Goal: Book appointment/travel/reservation

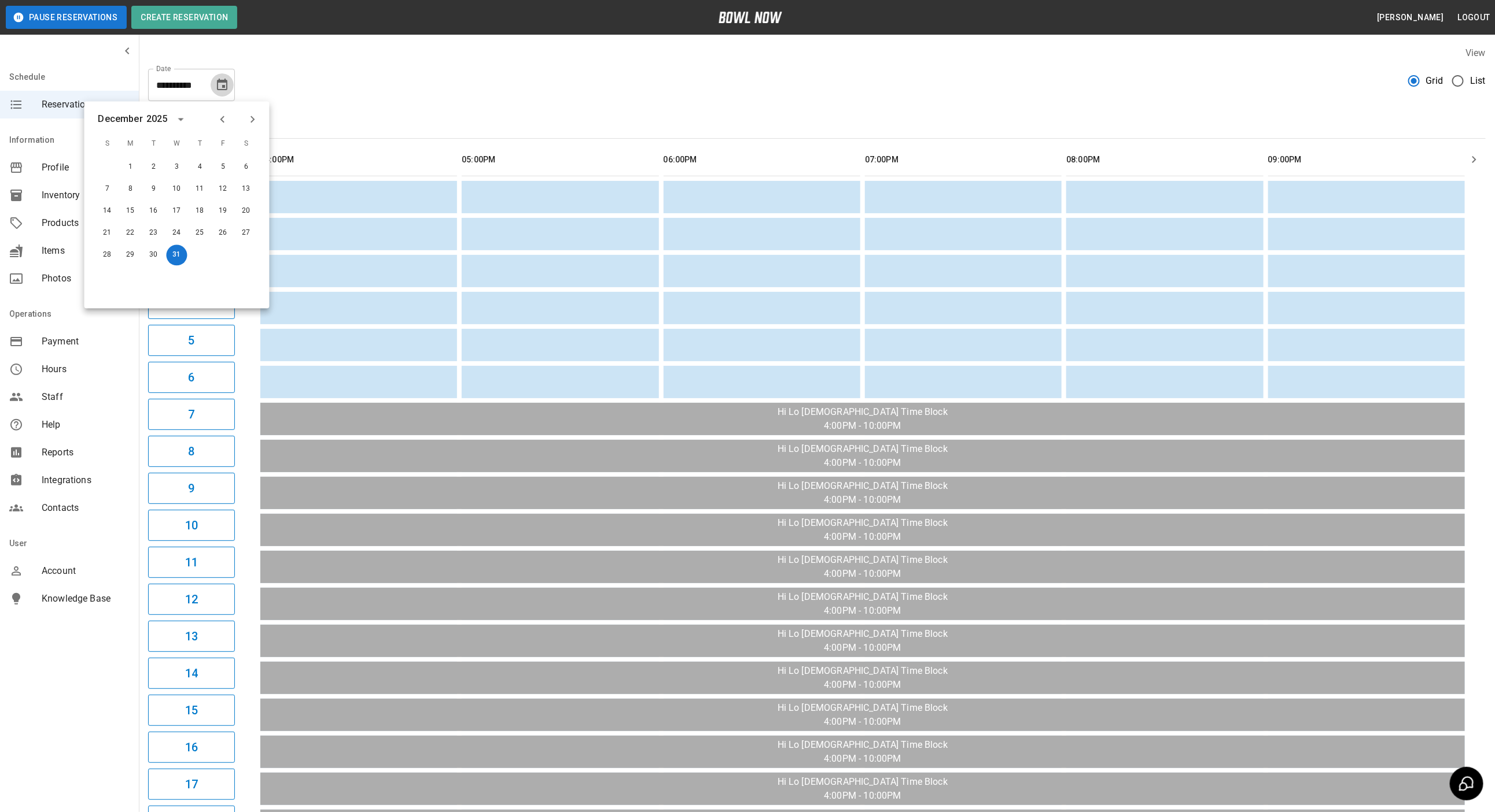
click at [226, 78] on icon "Choose date, selected date is Dec 31, 2025" at bounding box center [222, 84] width 14 height 14
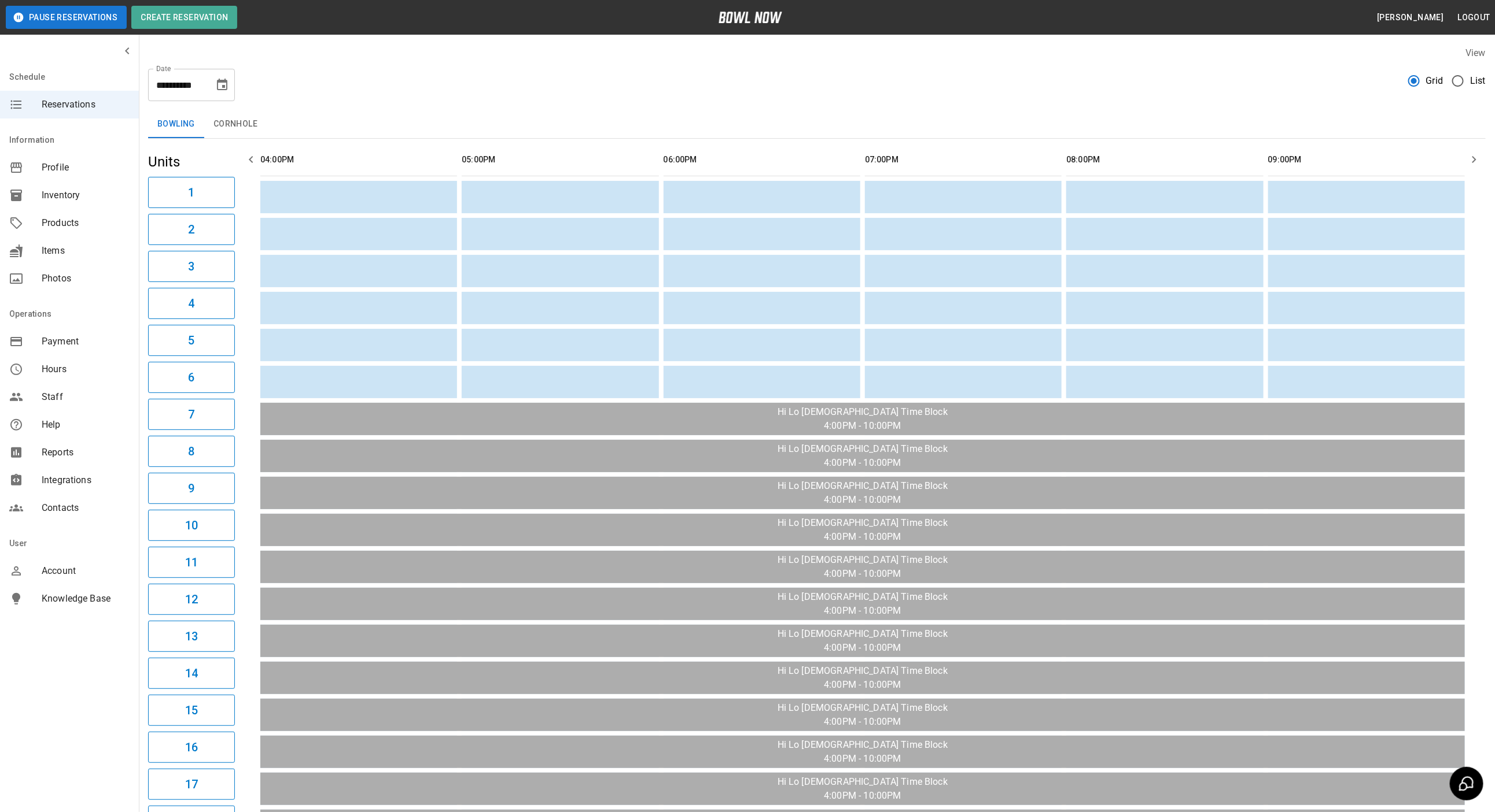
click at [226, 78] on icon "Choose date, selected date is Dec 31, 2025" at bounding box center [222, 84] width 14 height 14
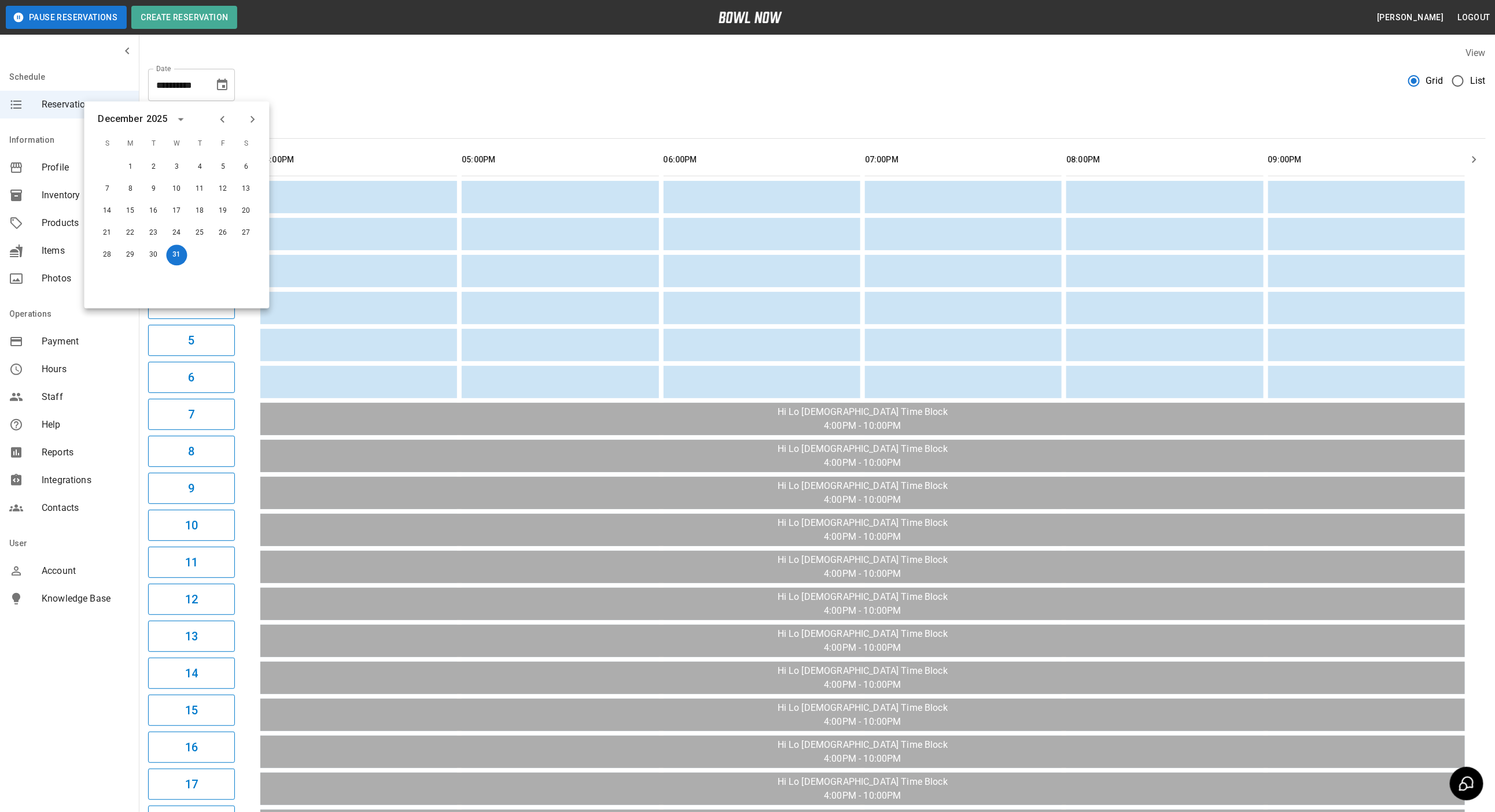
click at [224, 117] on icon "Previous month" at bounding box center [222, 120] width 4 height 7
click at [101, 278] on button "31" at bounding box center [107, 277] width 21 height 21
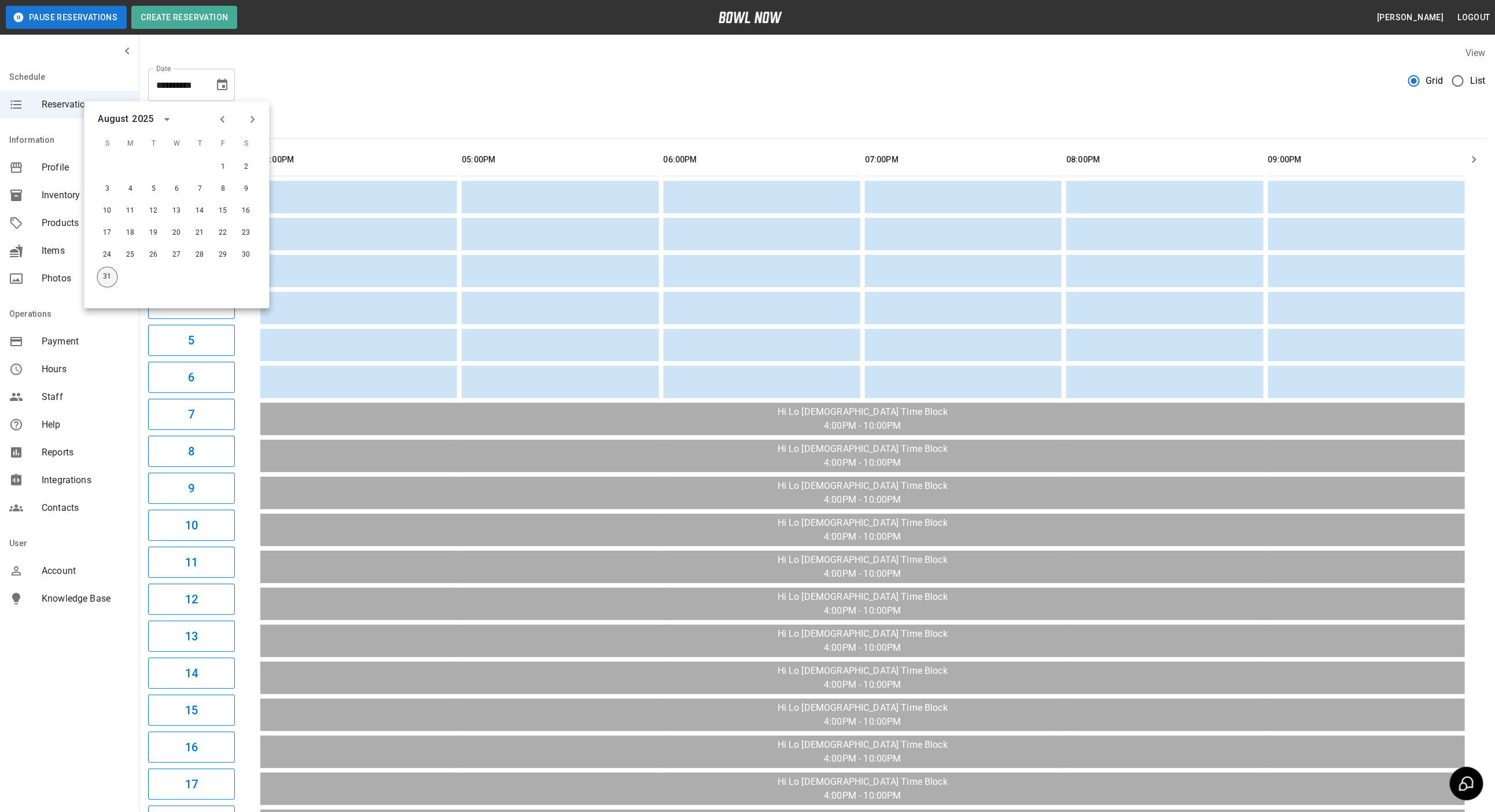
type input "**********"
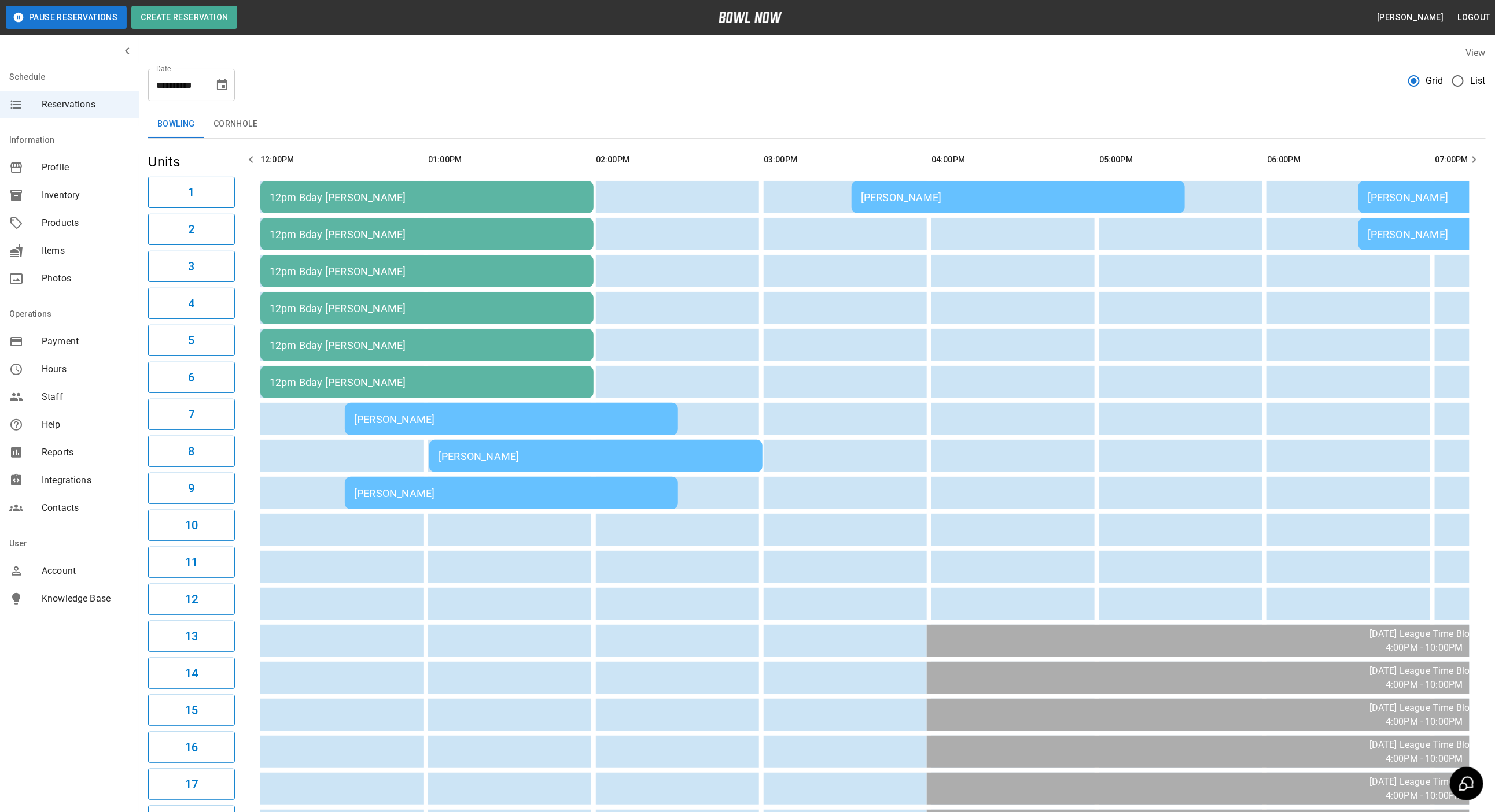
click at [376, 497] on td "[PERSON_NAME]" at bounding box center [511, 493] width 333 height 32
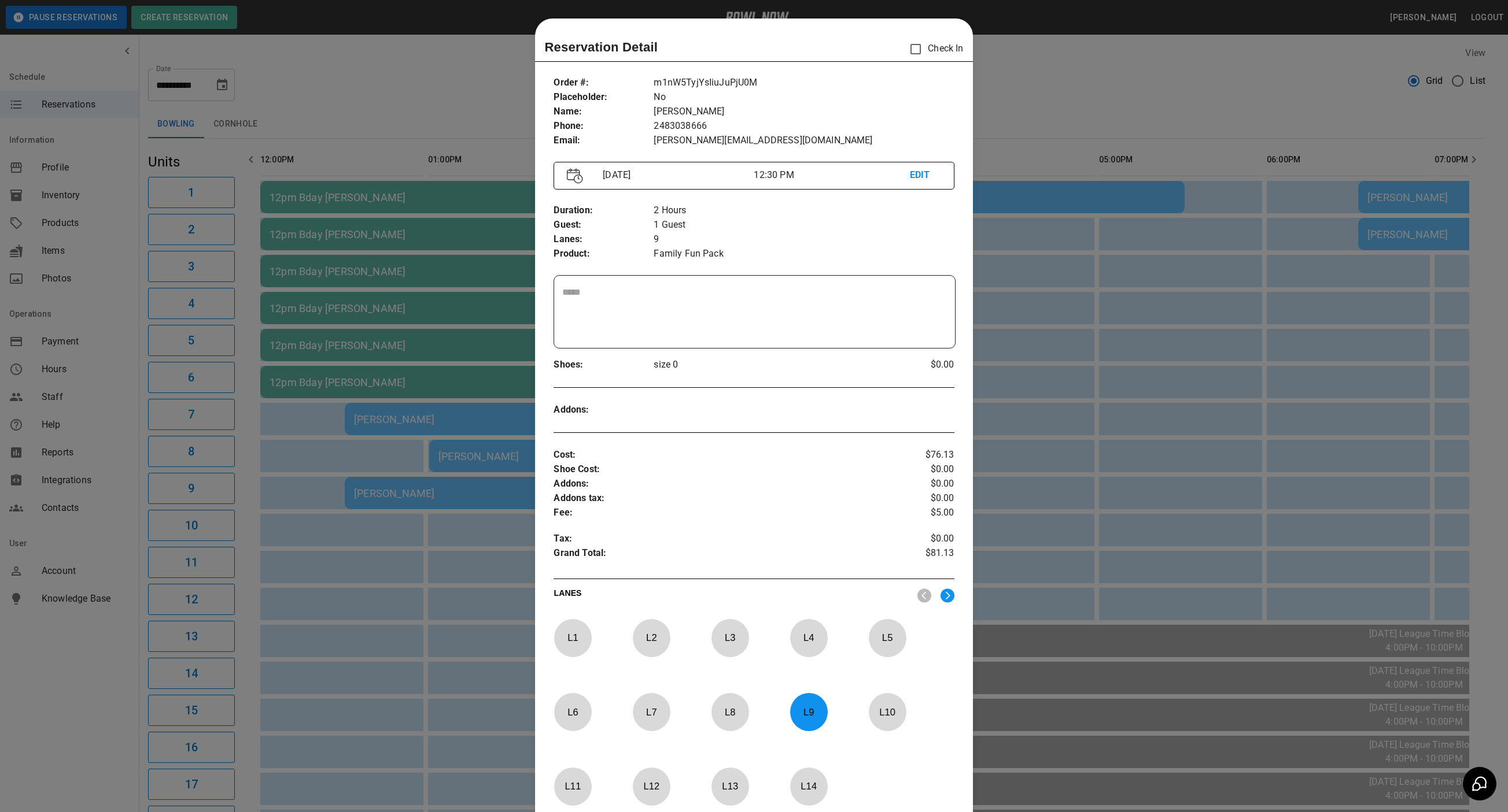
scroll to position [18, 0]
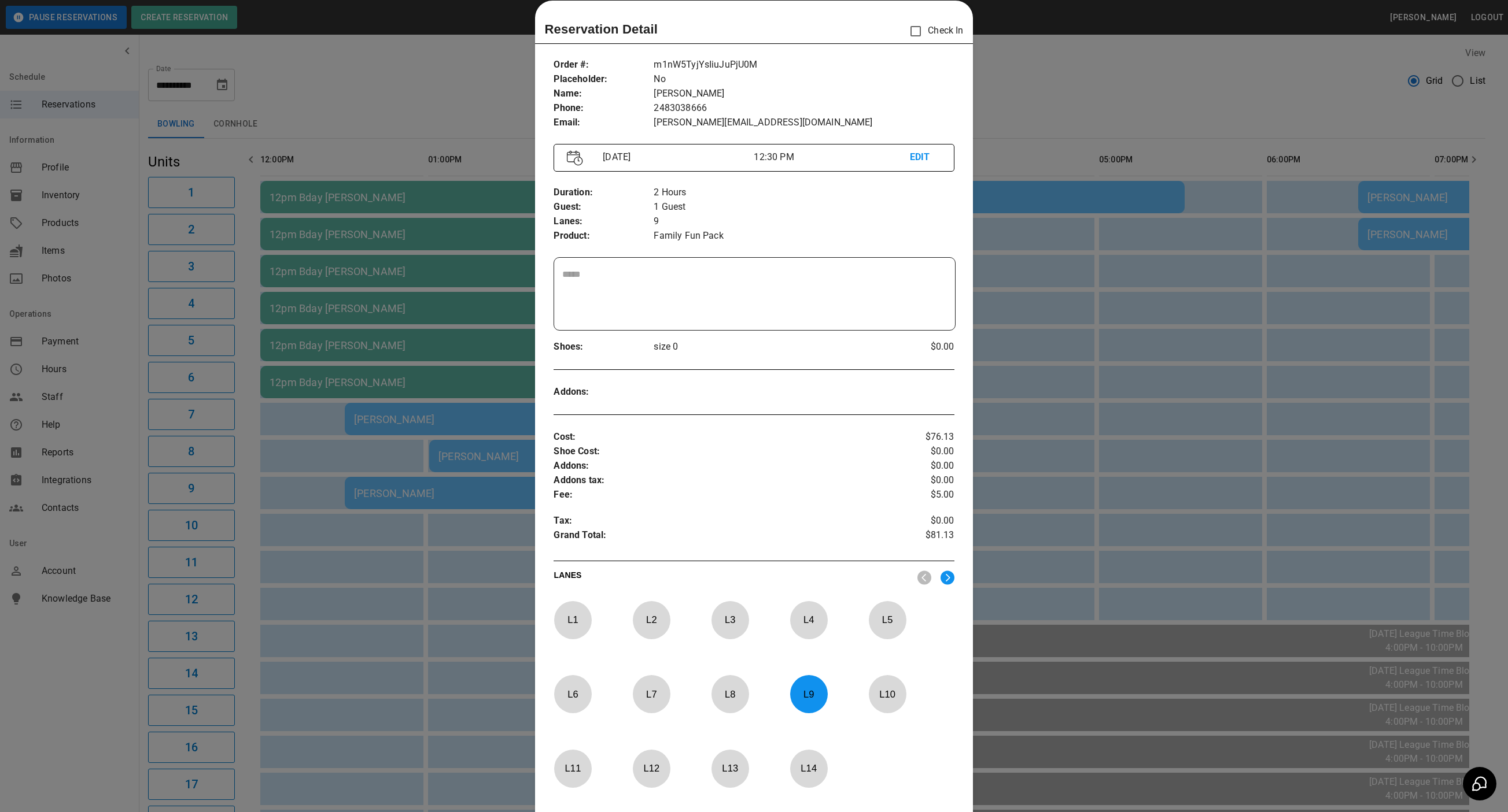
click at [920, 156] on p "EDIT" at bounding box center [926, 157] width 31 height 14
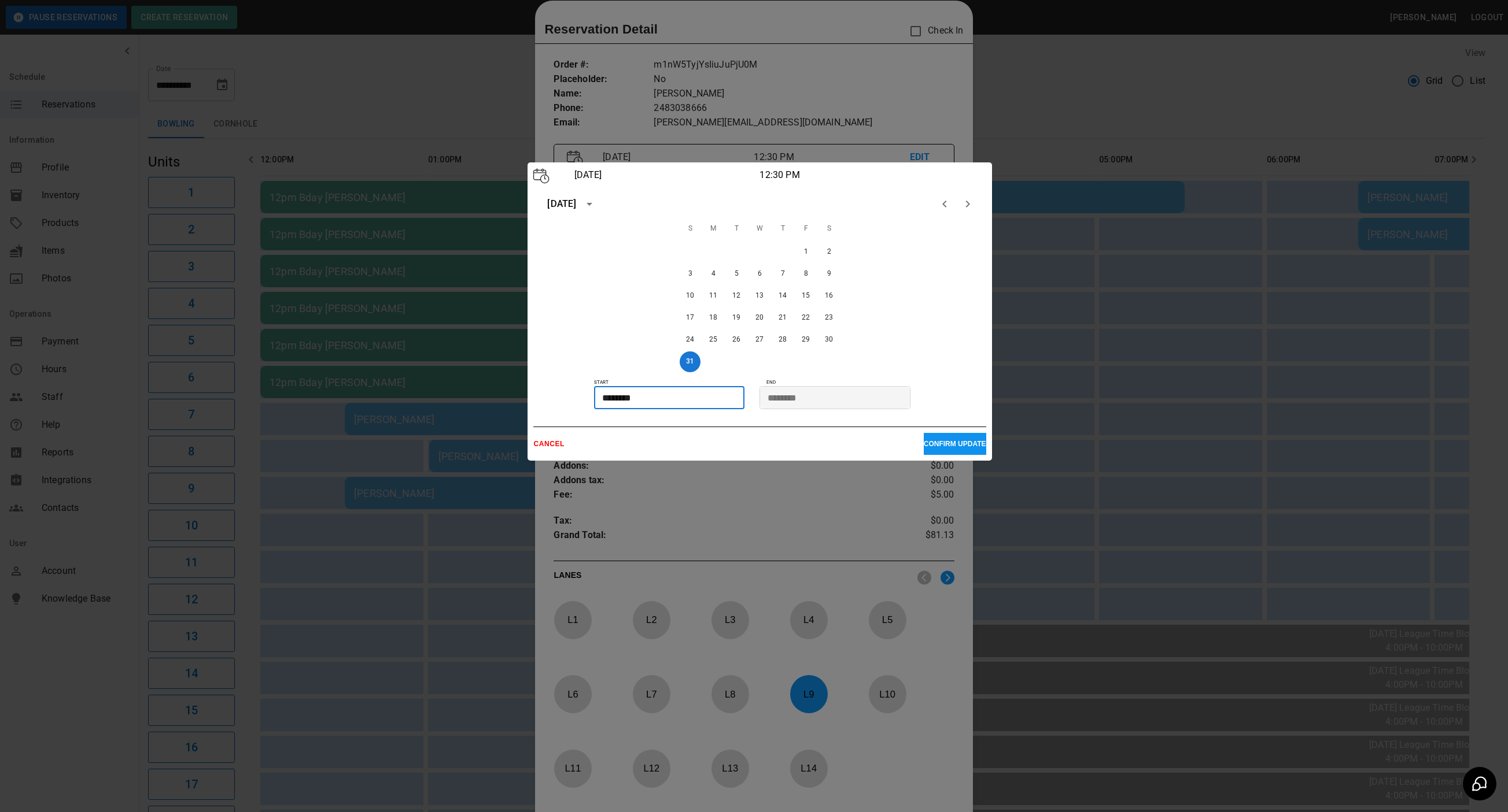
click at [609, 398] on input "********" at bounding box center [665, 398] width 143 height 23
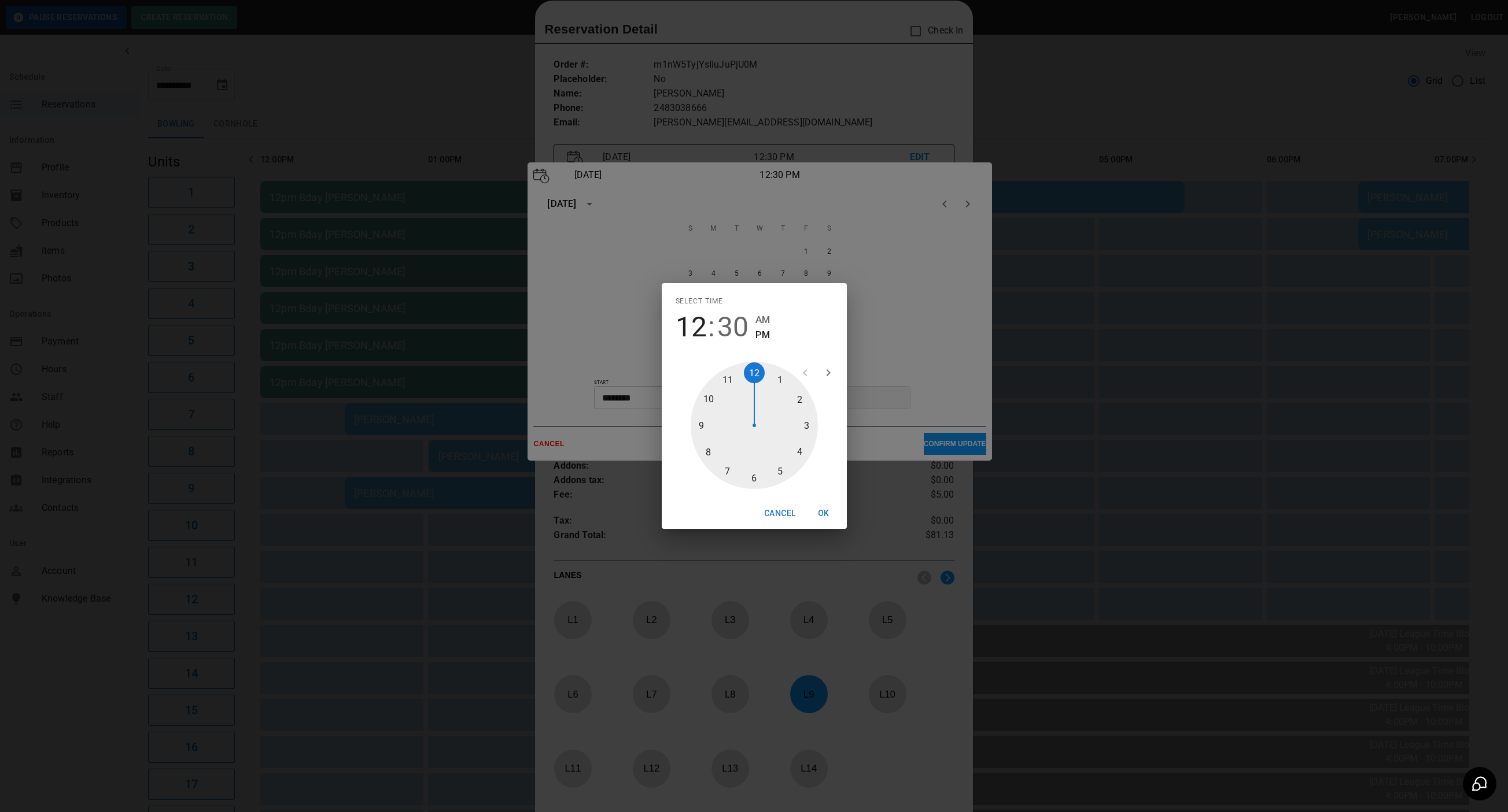
click at [749, 372] on div at bounding box center [754, 426] width 127 height 127
click at [755, 377] on div at bounding box center [754, 426] width 127 height 127
type input "********"
click at [821, 517] on button "OK" at bounding box center [823, 513] width 37 height 21
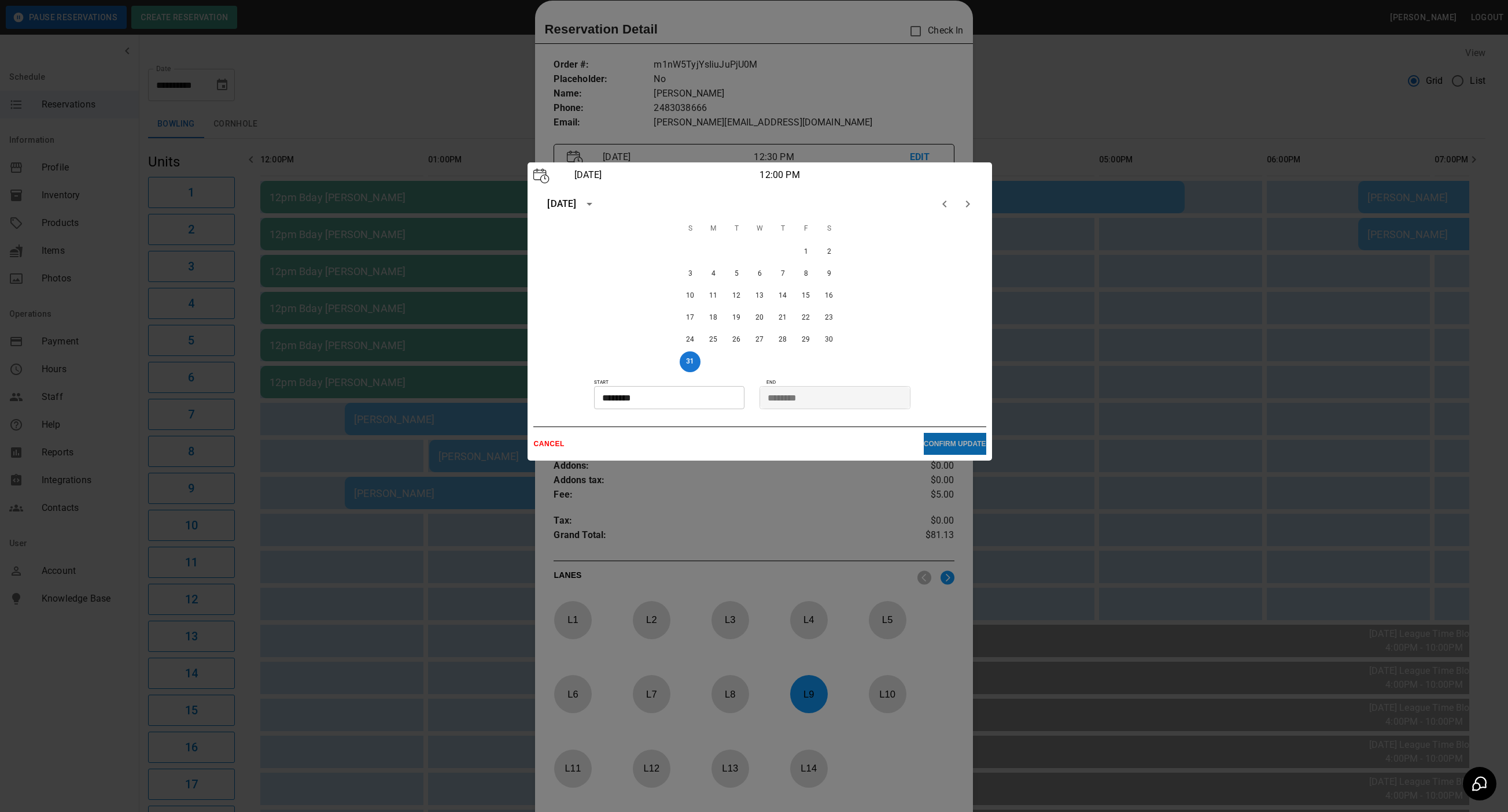
click at [931, 442] on p "CONFIRM UPDATE" at bounding box center [955, 444] width 63 height 8
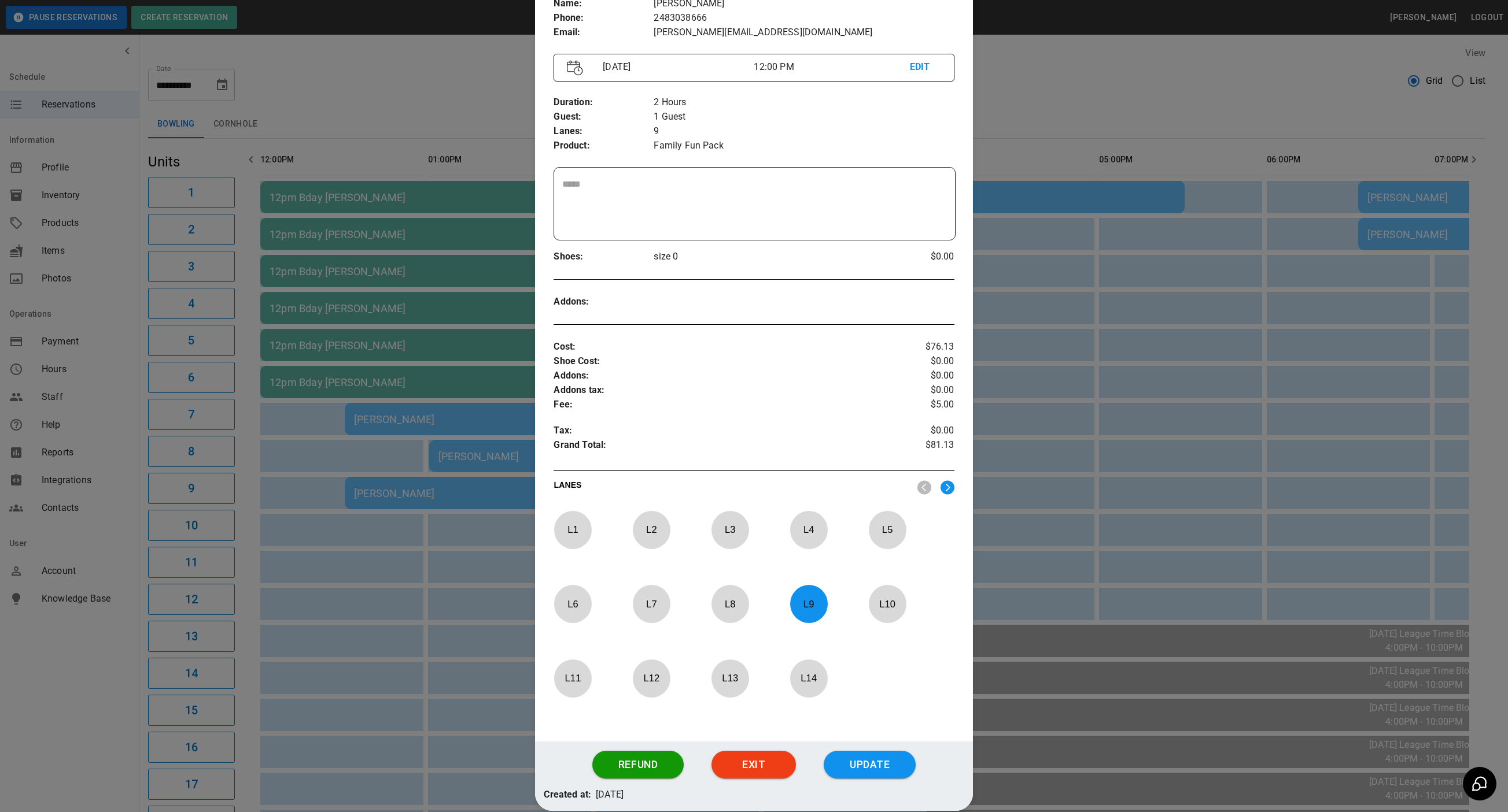
scroll to position [165, 0]
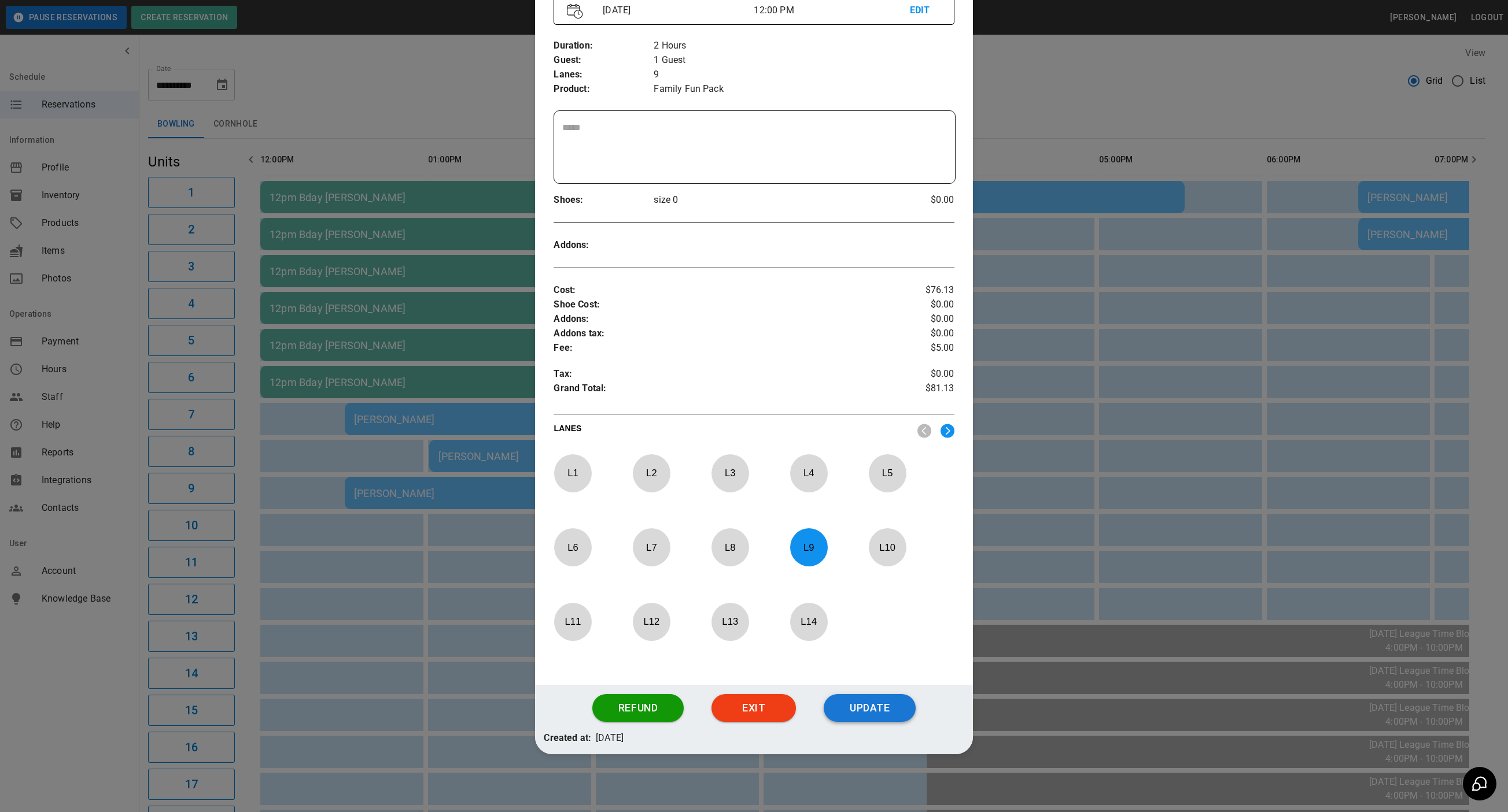
click at [880, 703] on button "Update" at bounding box center [869, 709] width 92 height 28
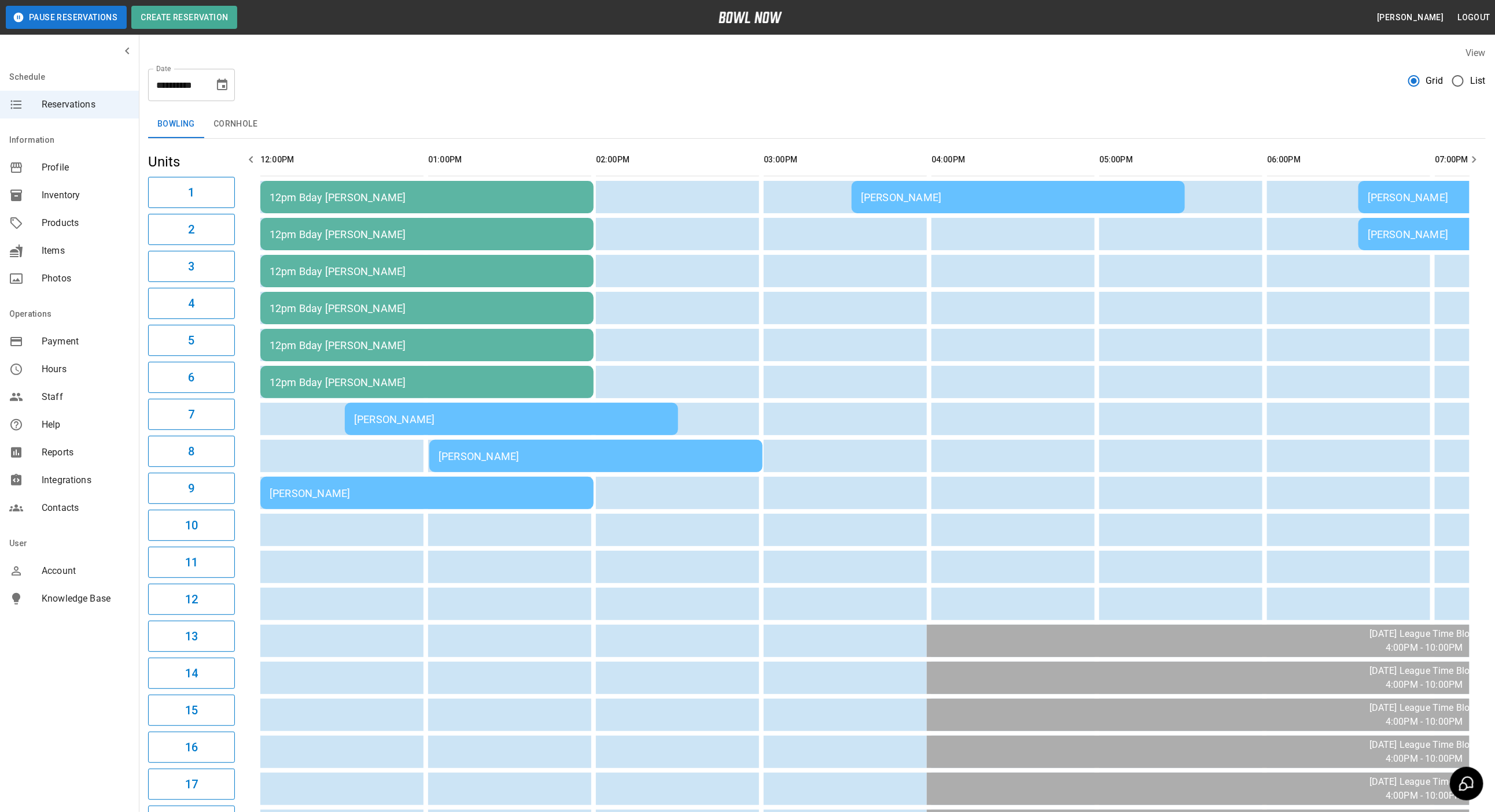
click at [426, 422] on div "[PERSON_NAME]" at bounding box center [511, 419] width 314 height 12
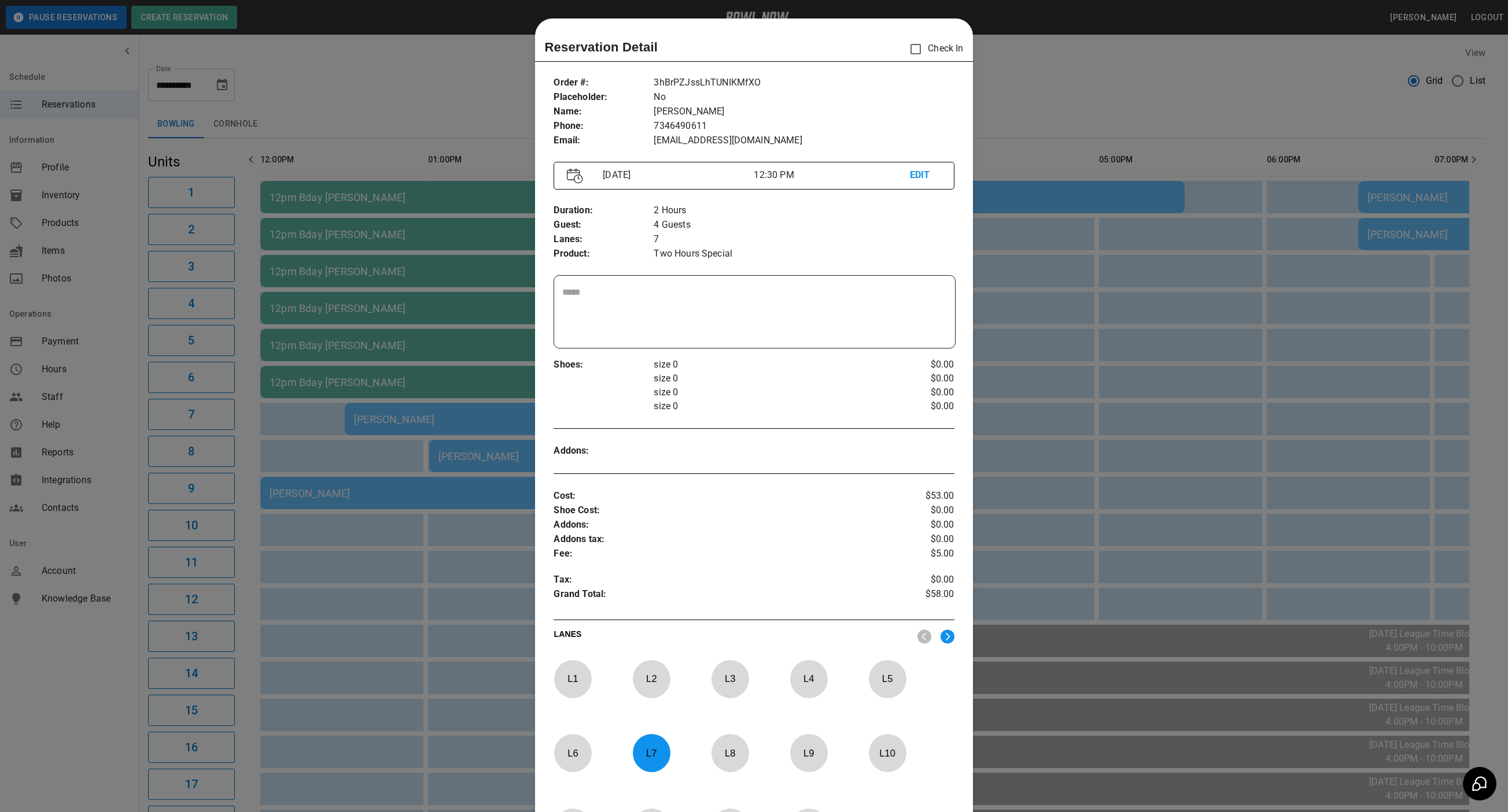
scroll to position [18, 0]
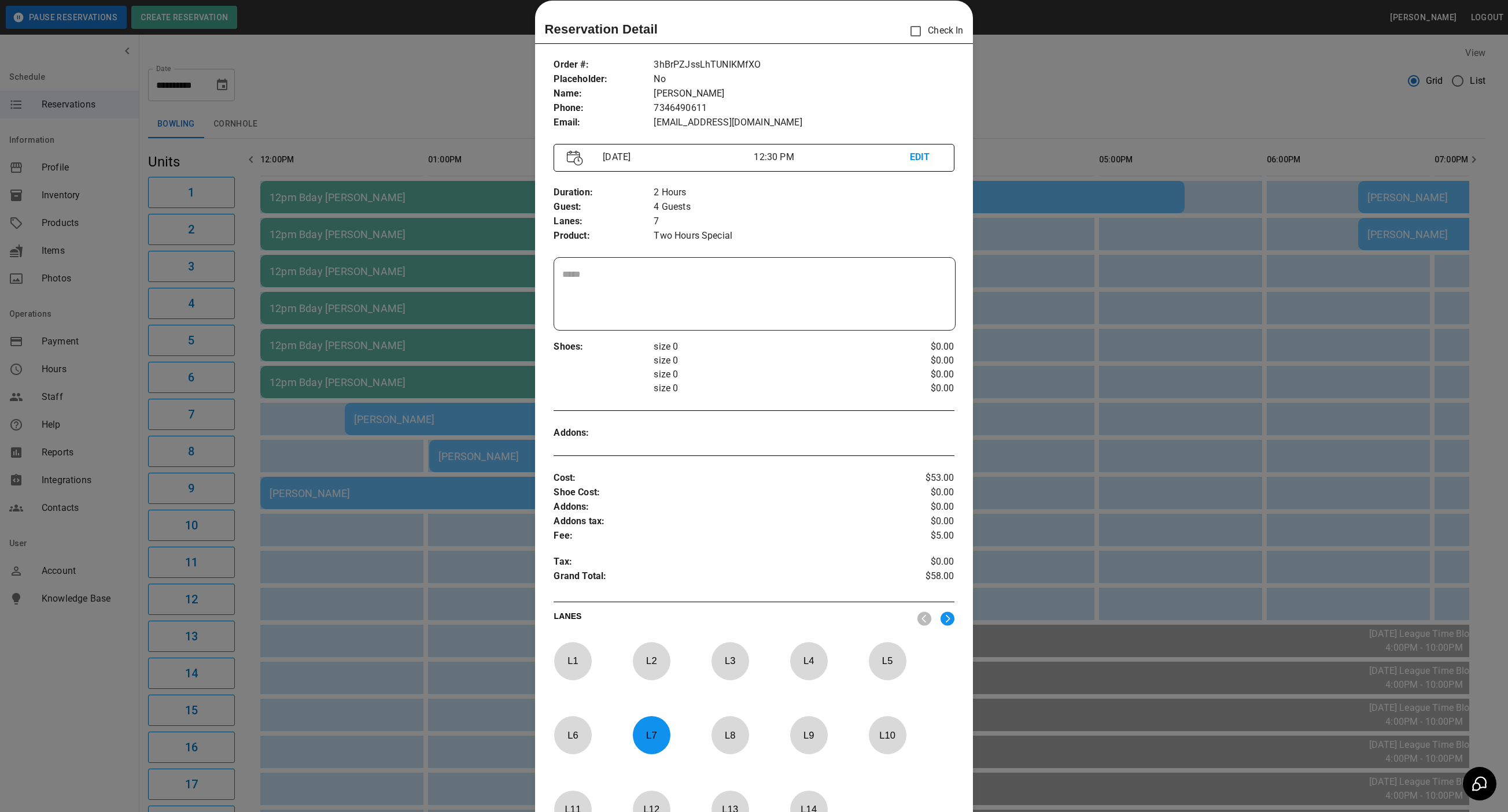
click at [306, 92] on div at bounding box center [754, 406] width 1508 height 812
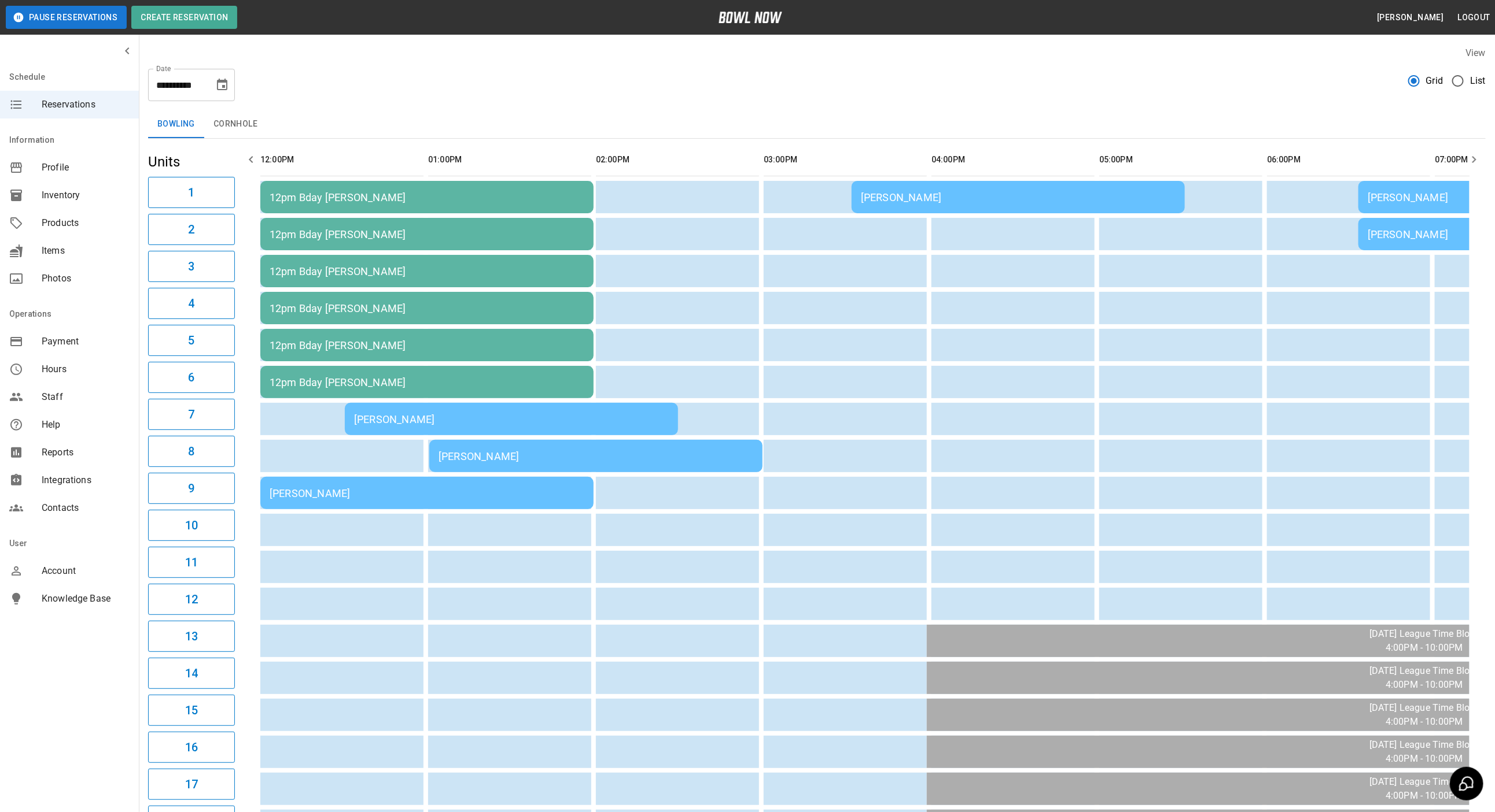
click at [381, 413] on div "[PERSON_NAME]" at bounding box center [511, 419] width 314 height 12
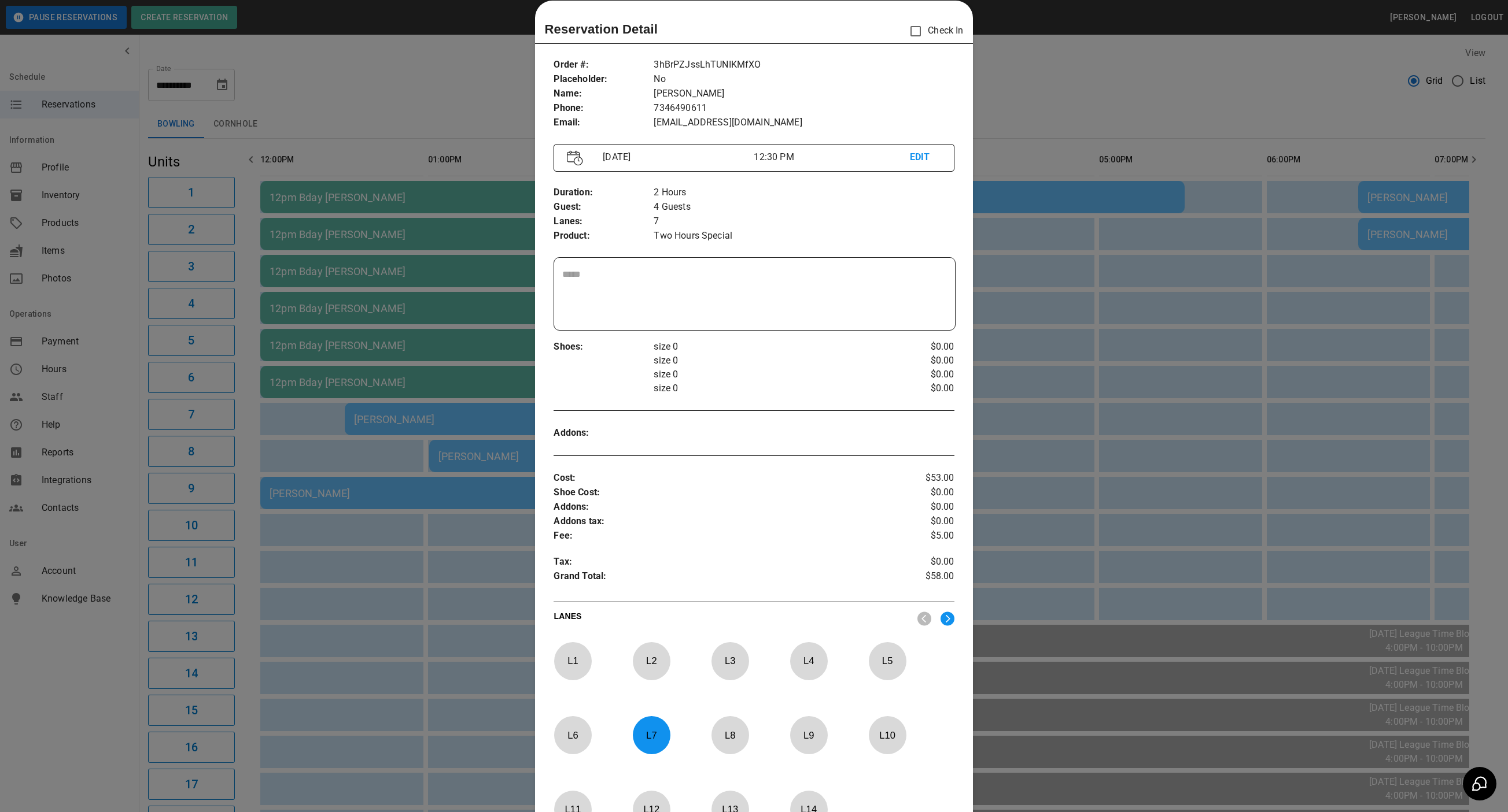
click at [654, 733] on p "L 7" at bounding box center [651, 735] width 38 height 27
click at [877, 738] on p "L 10" at bounding box center [887, 735] width 38 height 27
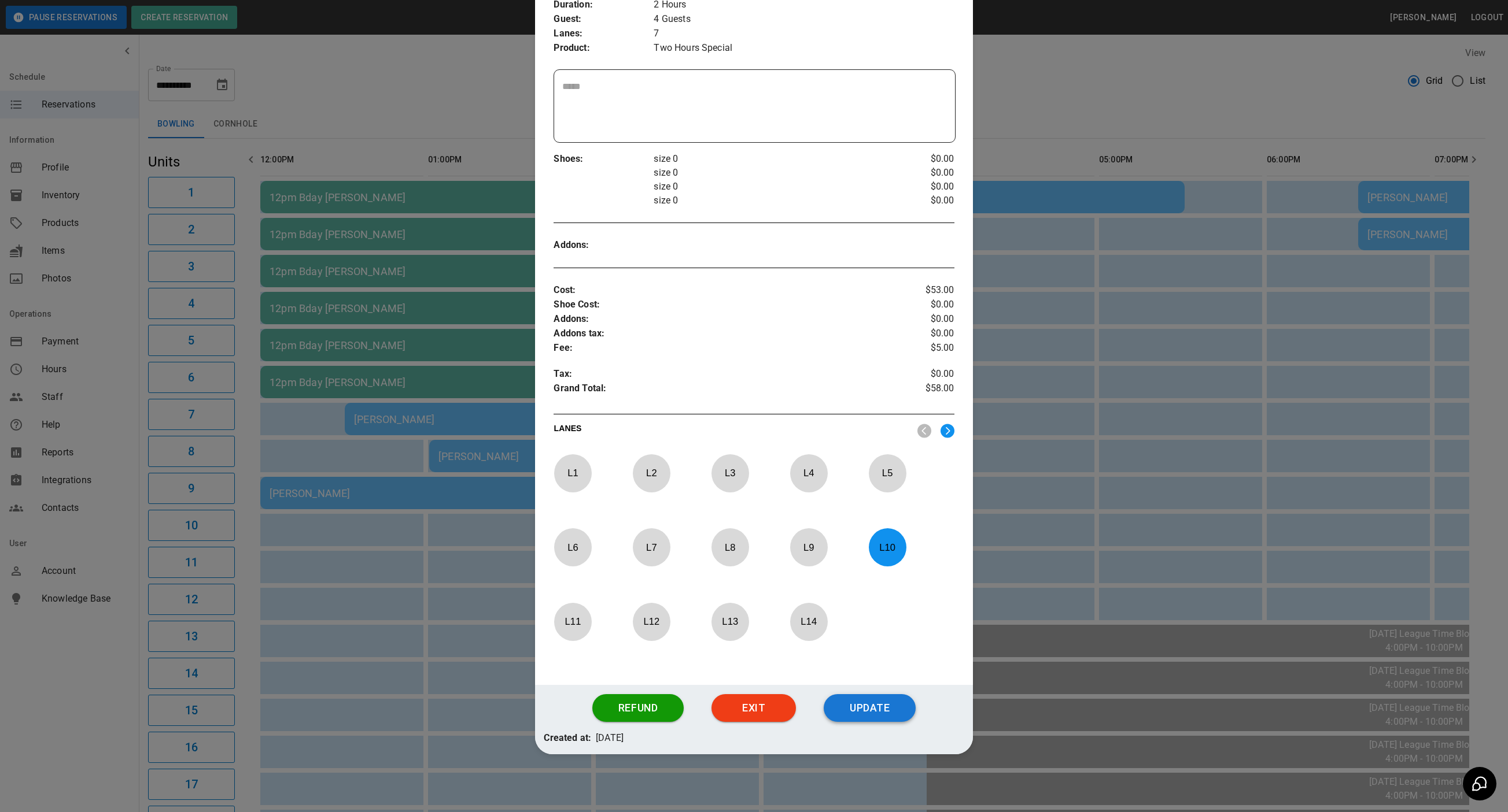
click at [878, 717] on button "Update" at bounding box center [869, 709] width 92 height 28
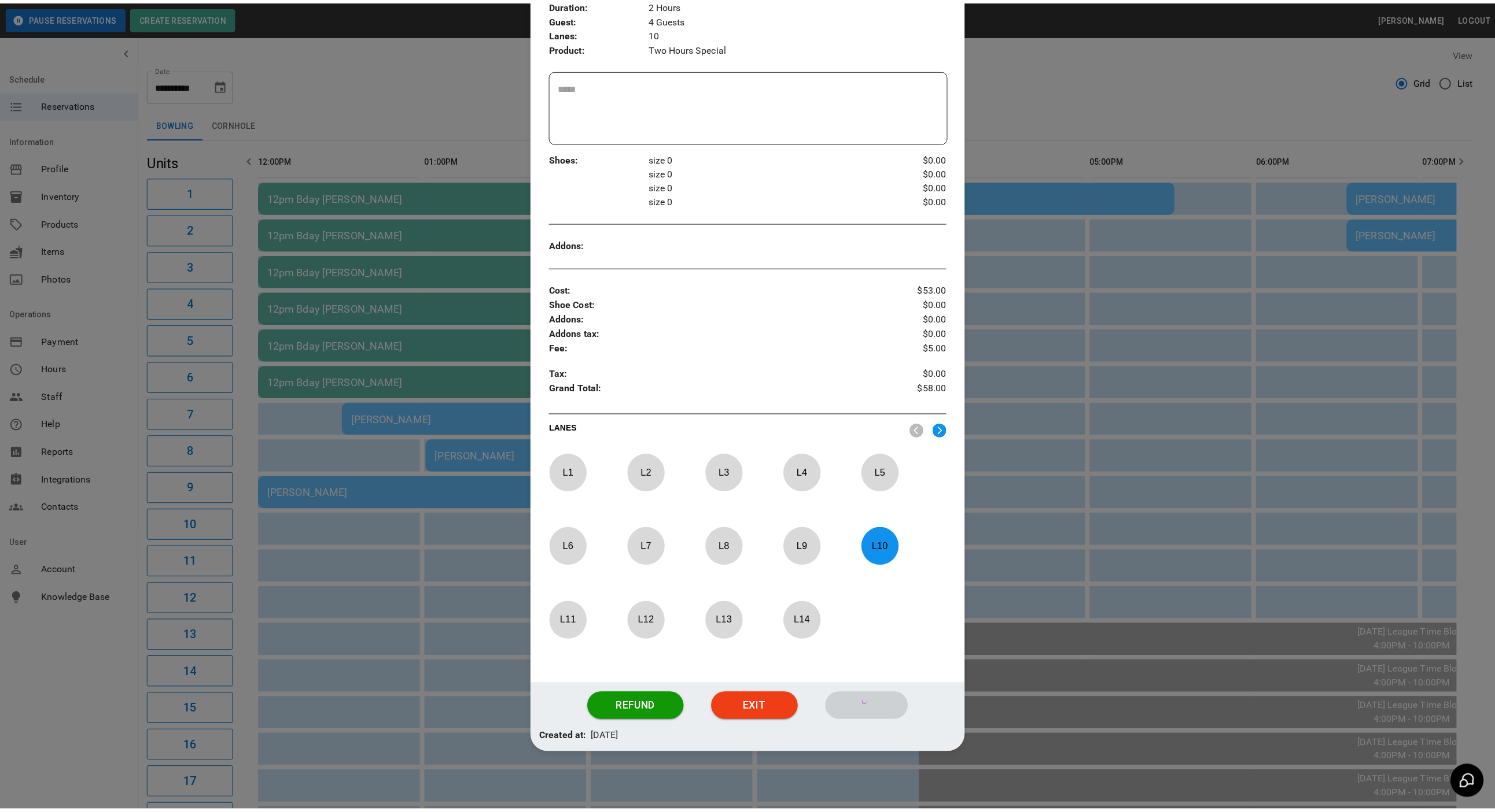
scroll to position [149, 0]
